Goal: Information Seeking & Learning: Learn about a topic

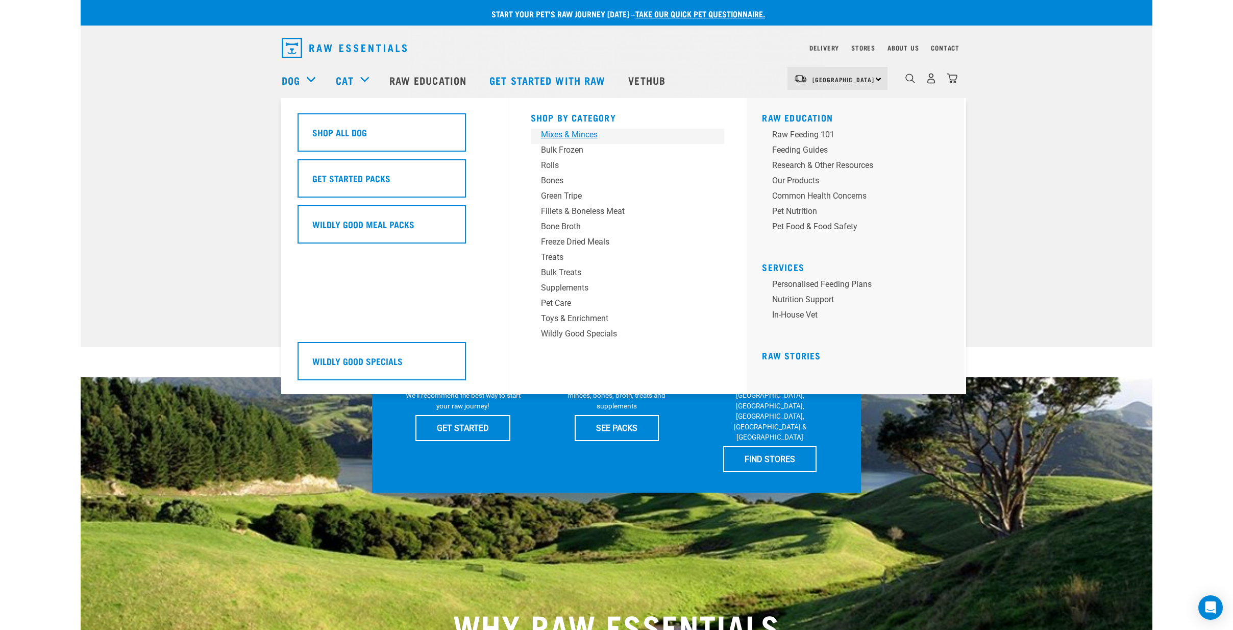
click at [563, 131] on div "Mixes & Minces" at bounding box center [620, 135] width 159 height 12
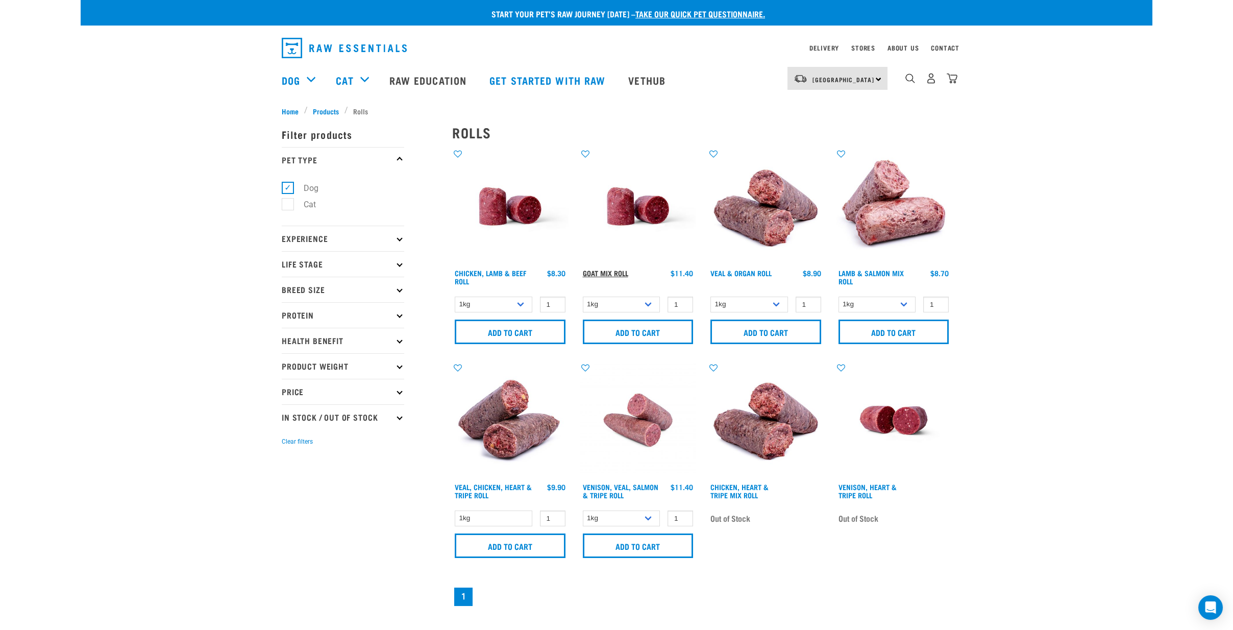
click at [610, 271] on link "Goat Mix Roll" at bounding box center [605, 273] width 45 height 4
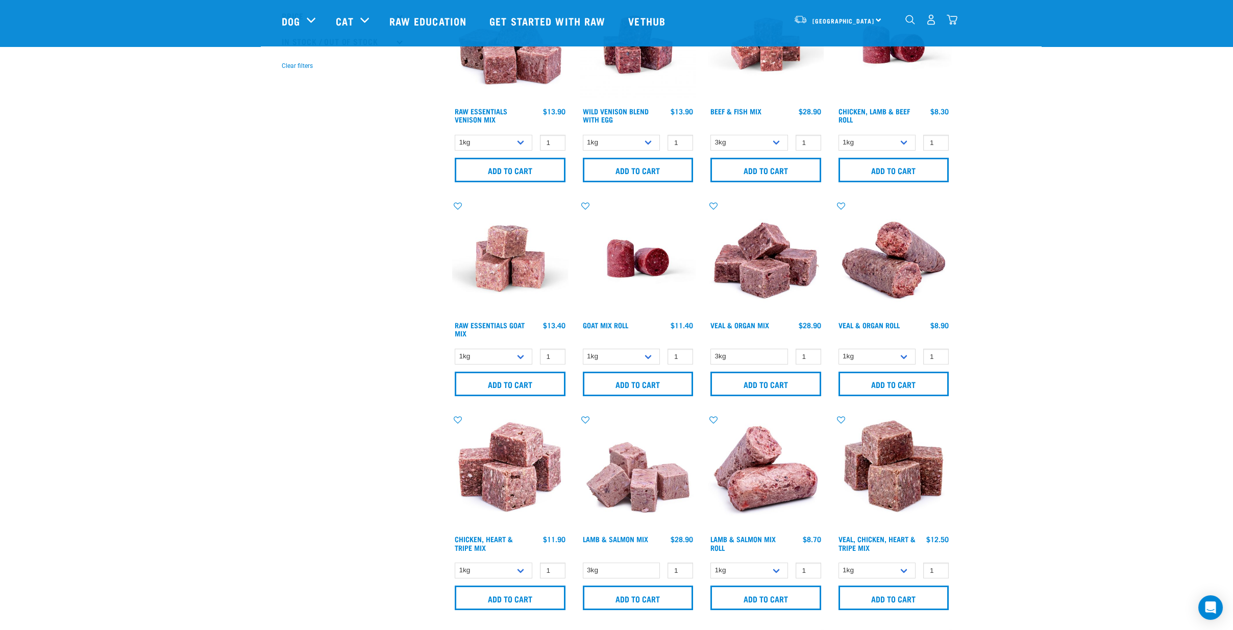
scroll to position [340, 0]
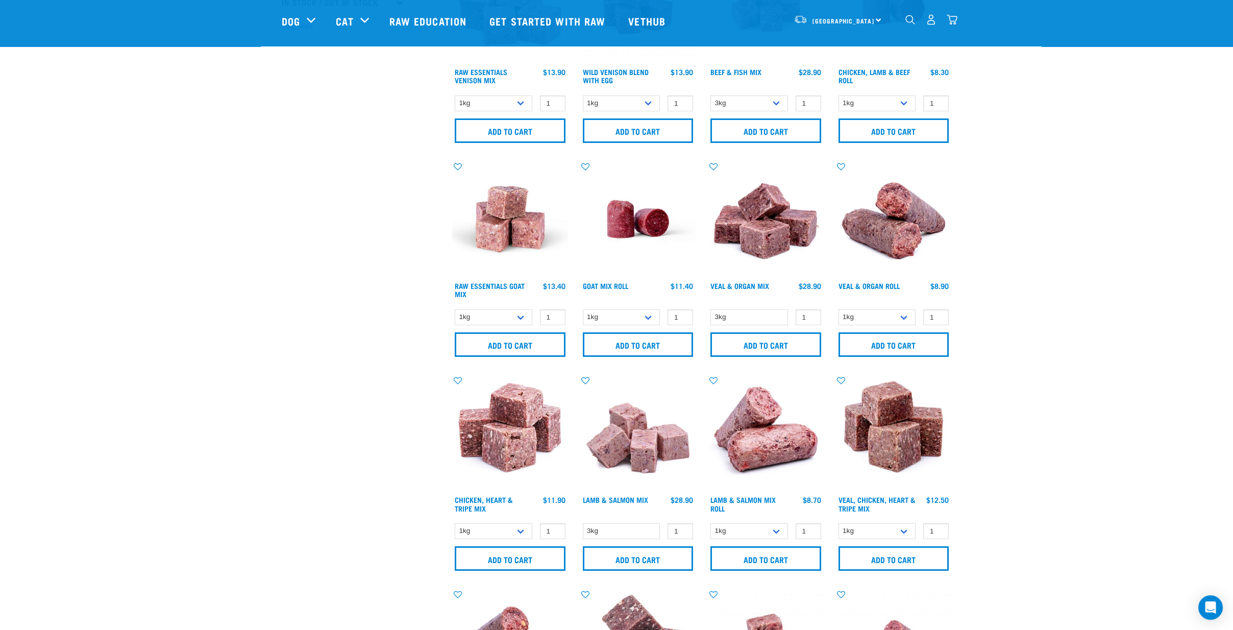
click at [505, 292] on h4 "Raw Essentials Goat Mix" at bounding box center [494, 292] width 78 height 20
click at [506, 284] on link "Raw Essentials Goat Mix" at bounding box center [490, 290] width 70 height 12
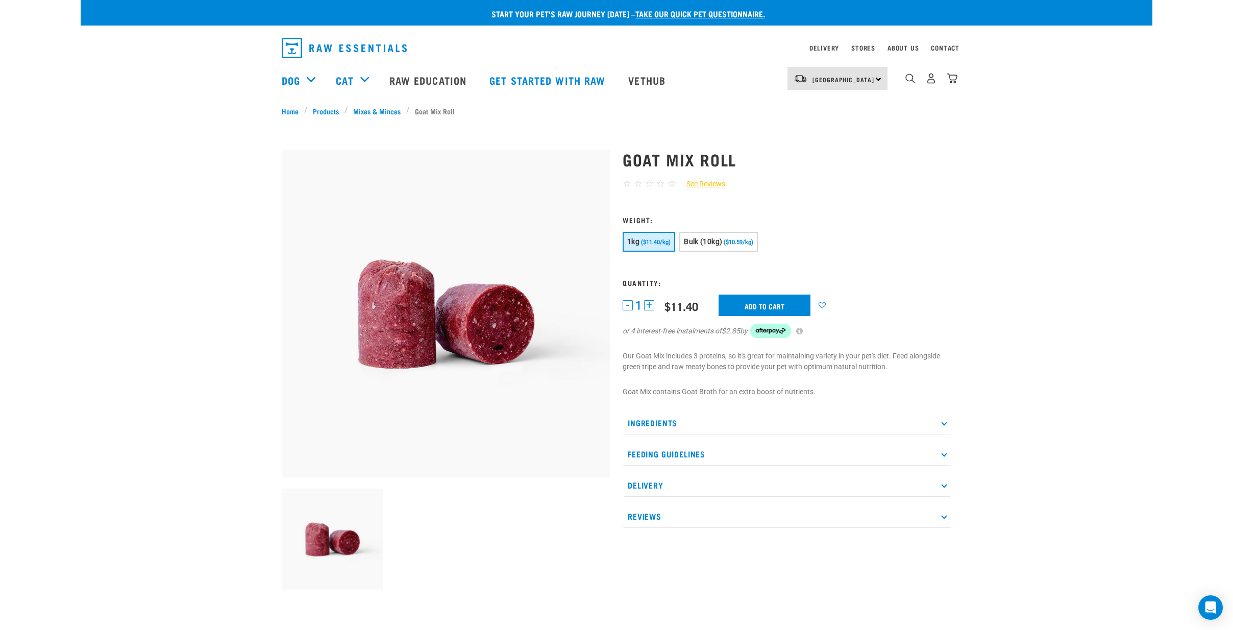
click at [687, 418] on p "Ingredients" at bounding box center [787, 422] width 329 height 23
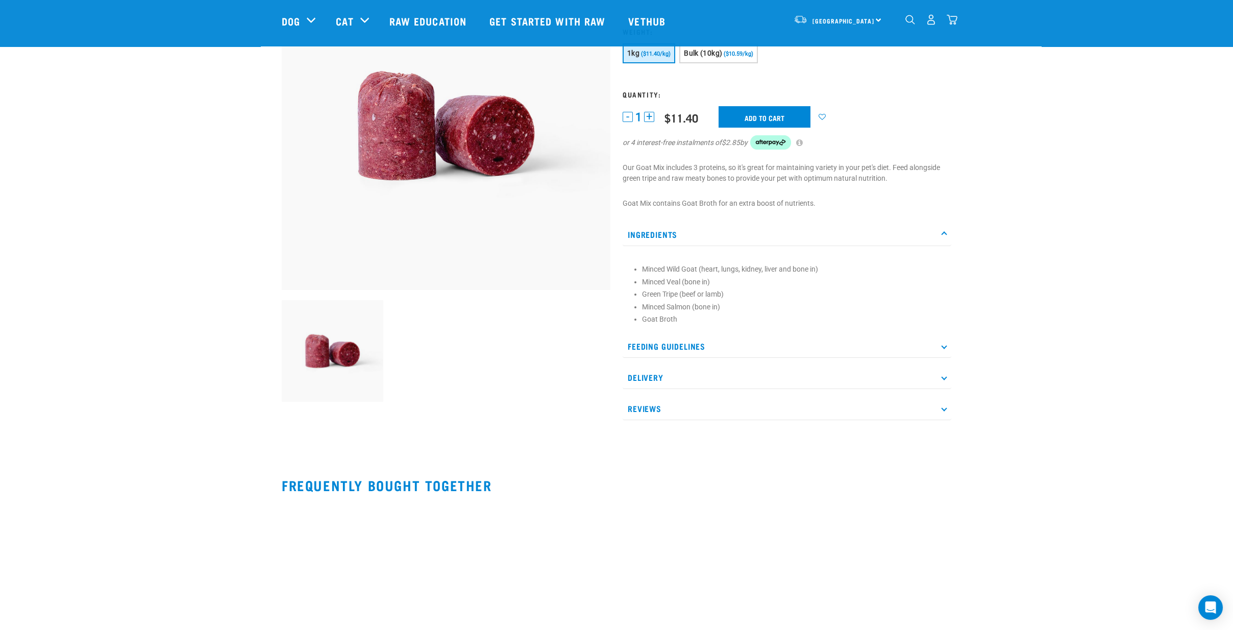
click at [1085, 323] on div "Start your pet’s raw journey today – take our quick pet questionnaire. Delivery…" at bounding box center [617, 188] width 1072 height 602
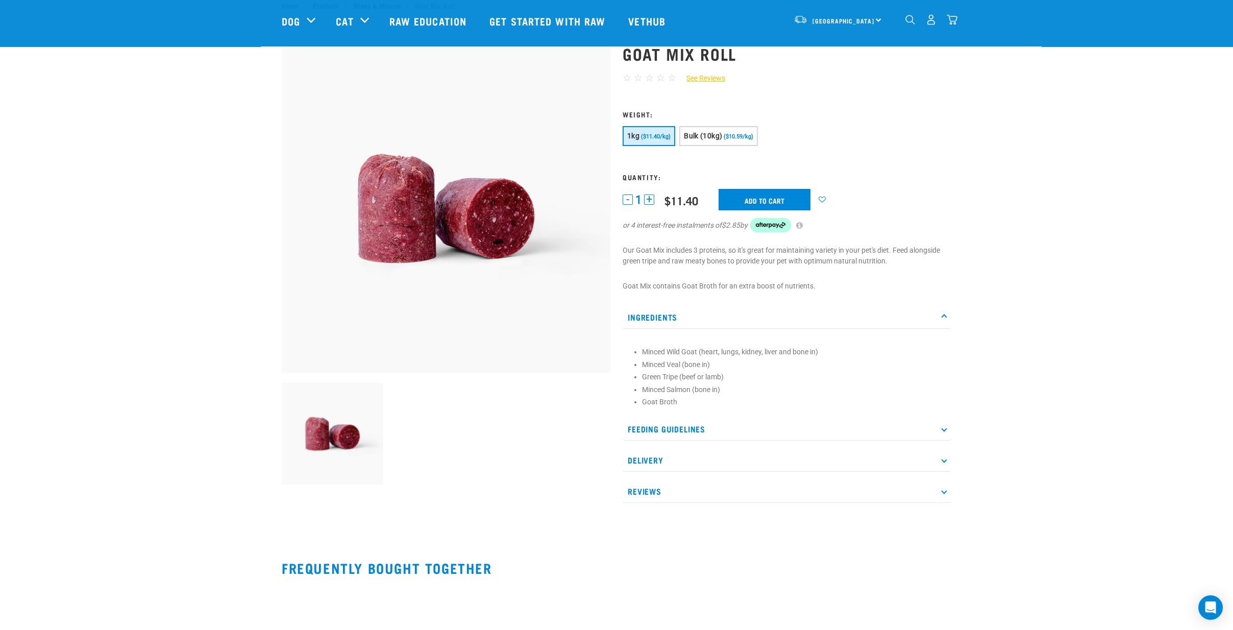
scroll to position [0, 0]
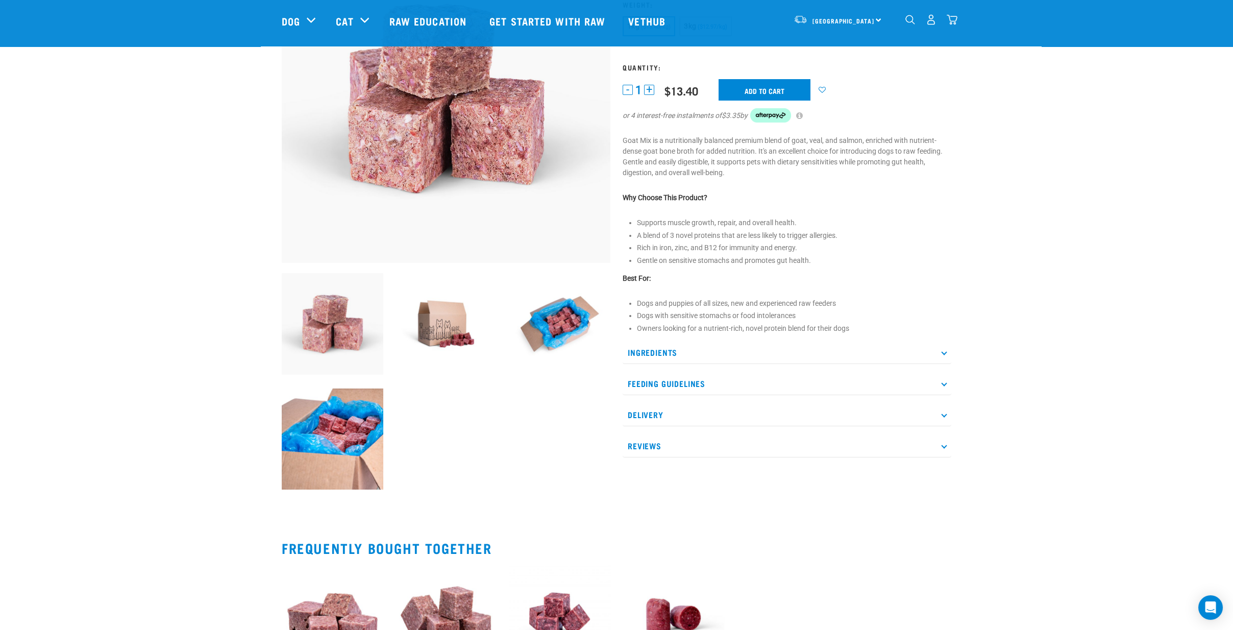
scroll to position [227, 0]
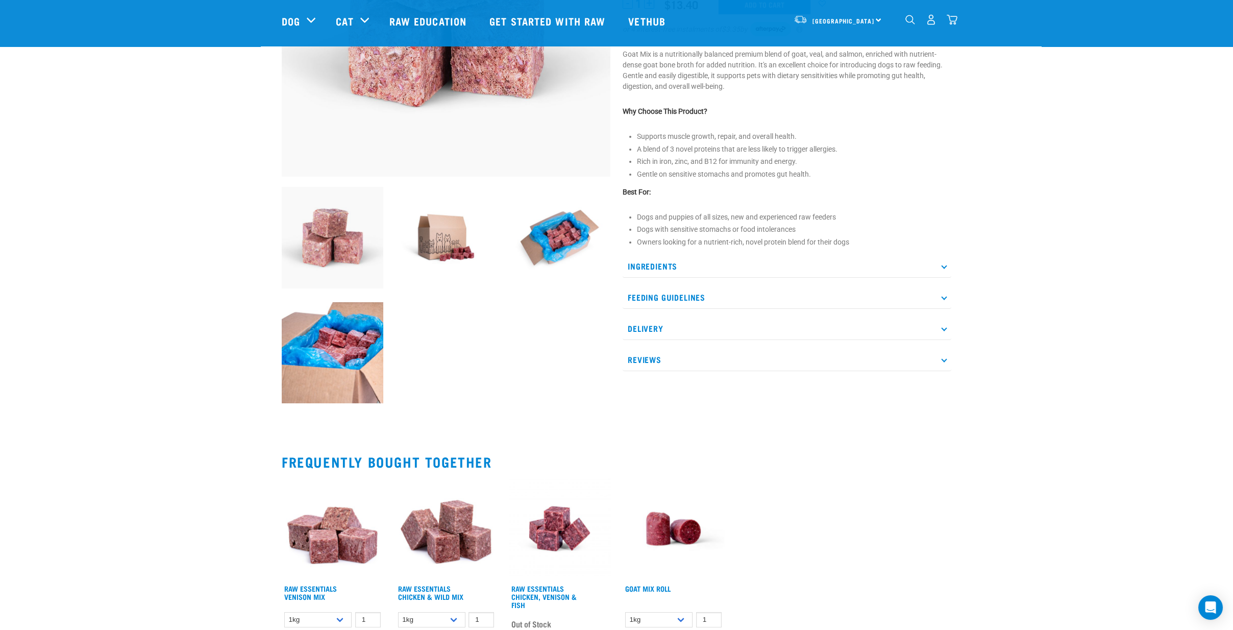
click at [666, 265] on p "Ingredients" at bounding box center [787, 266] width 329 height 23
